Goal: Find specific page/section: Find specific page/section

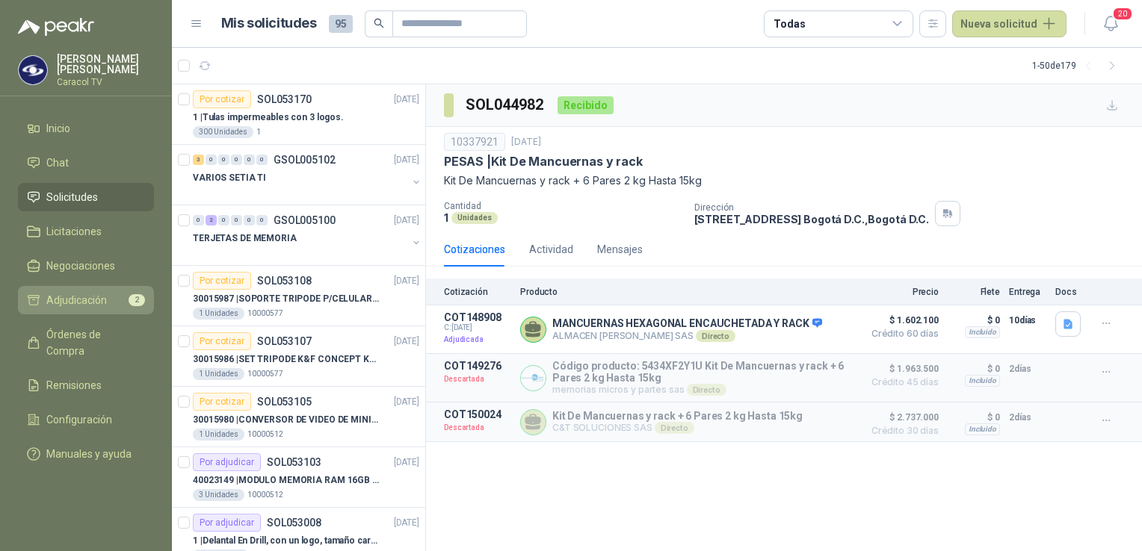
click at [72, 303] on span "Adjudicación" at bounding box center [76, 300] width 61 height 16
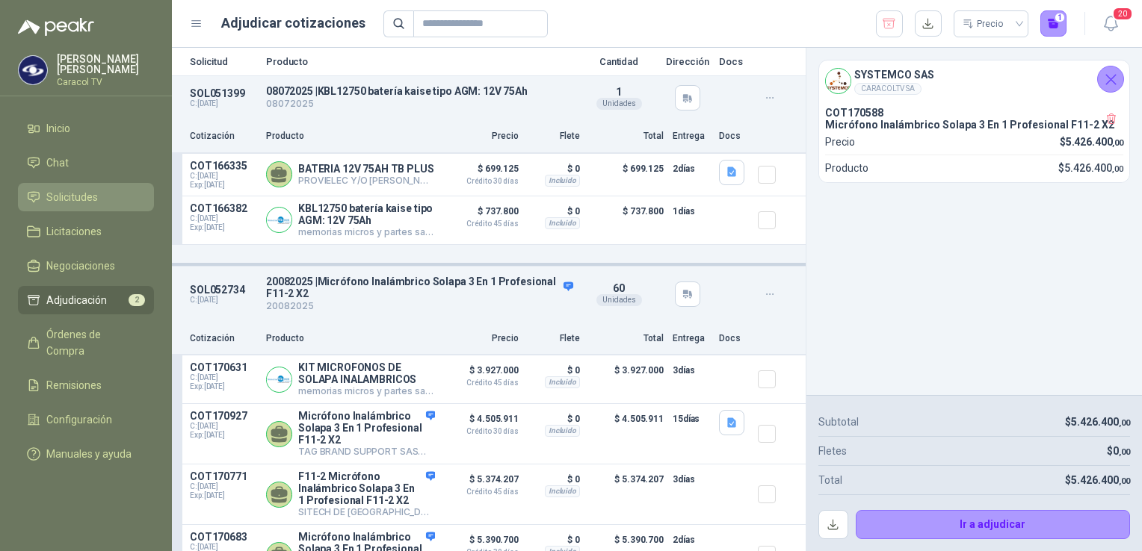
click at [64, 194] on span "Solicitudes" at bounding box center [72, 197] width 52 height 16
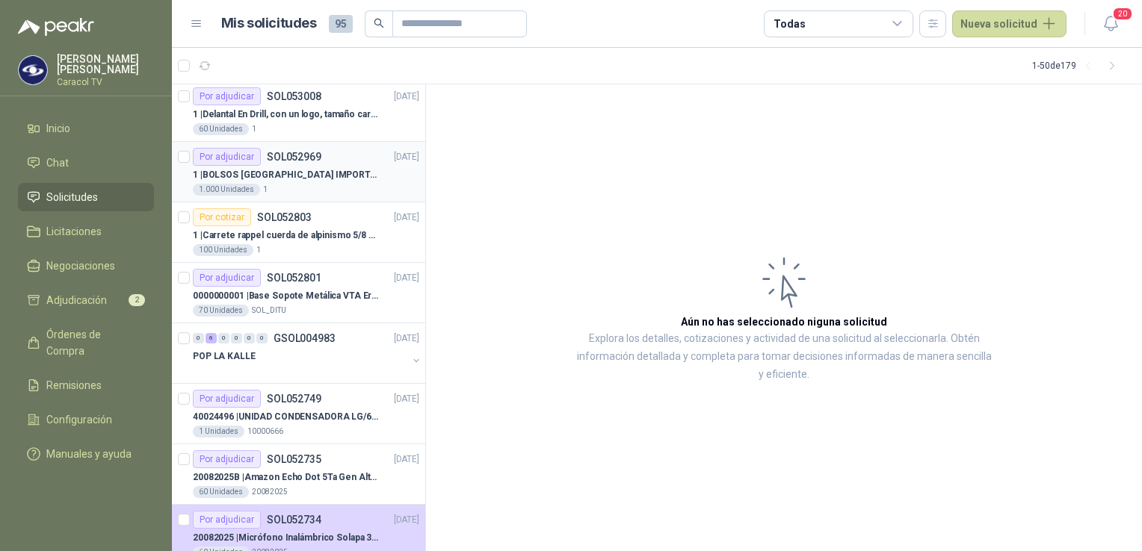
scroll to position [448, 0]
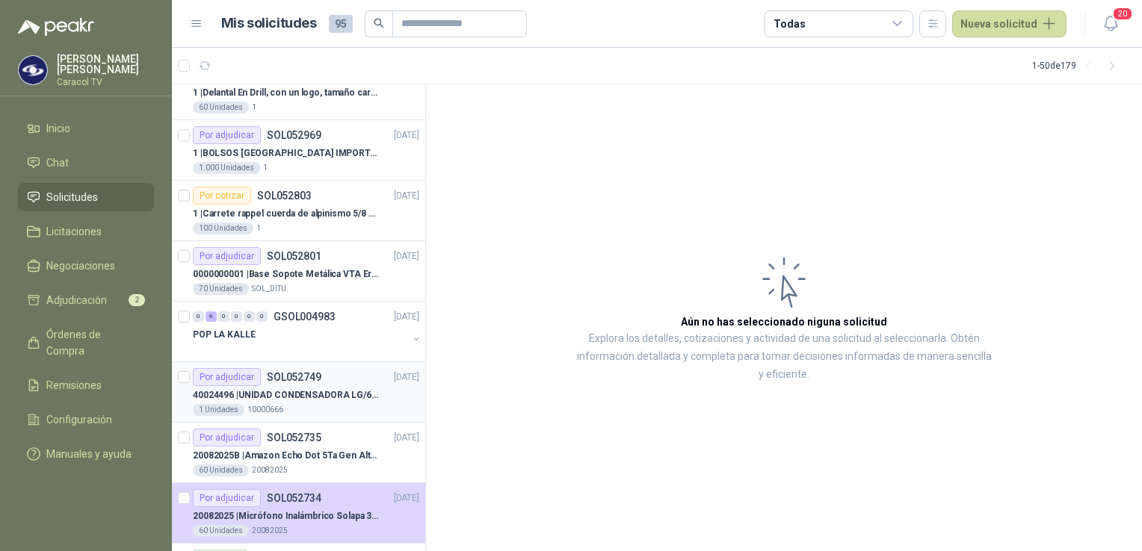
click at [324, 390] on p "40024496 | UNIDAD CONDENSADORA LG/60,000BTU/220V/R410A: I" at bounding box center [286, 396] width 186 height 14
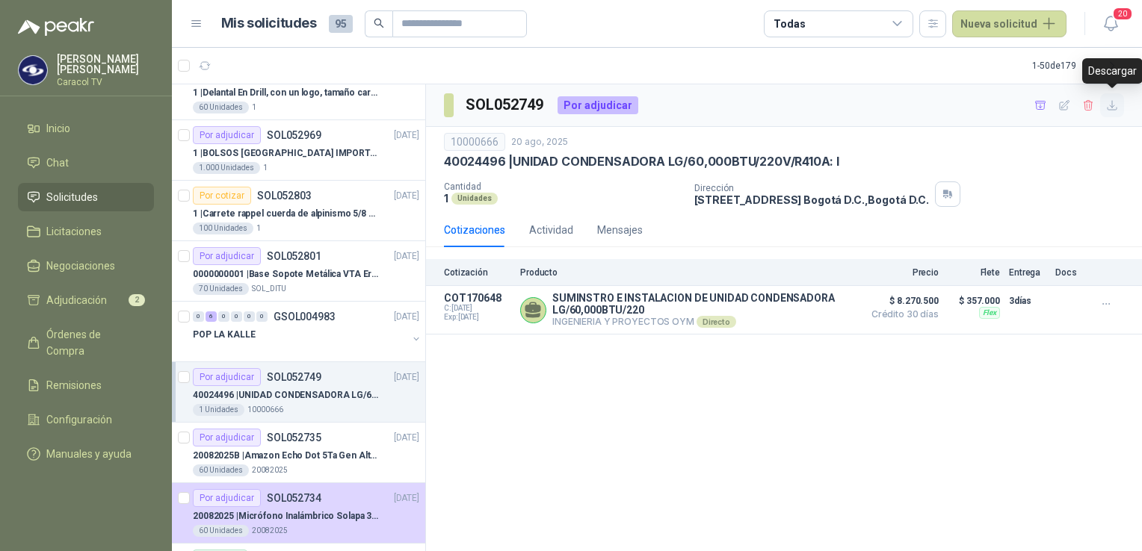
click at [1107, 106] on icon "button" at bounding box center [1112, 105] width 13 height 13
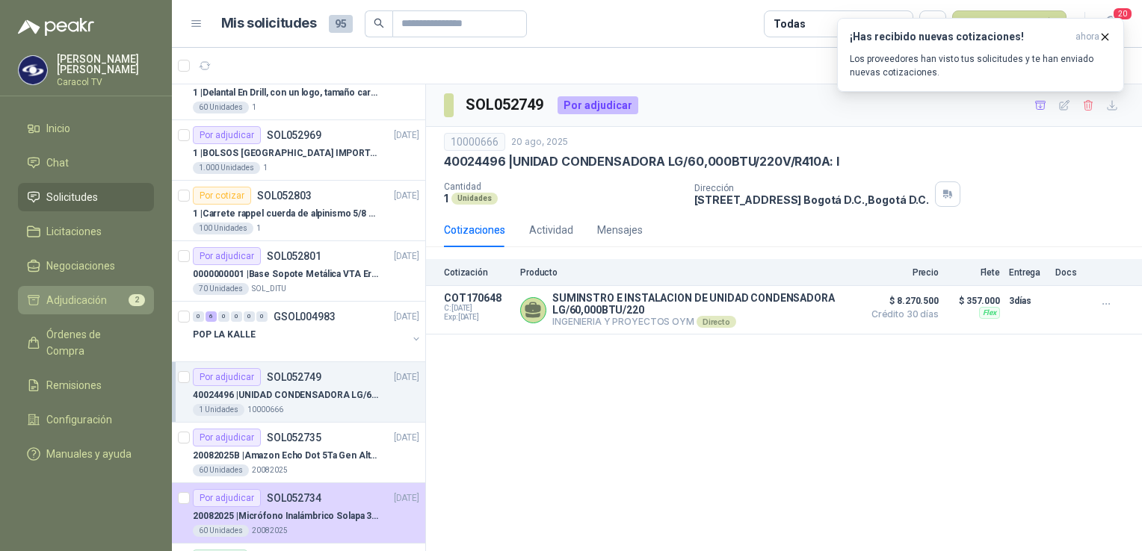
click at [69, 297] on span "Adjudicación" at bounding box center [76, 300] width 61 height 16
